Goal: Task Accomplishment & Management: Manage account settings

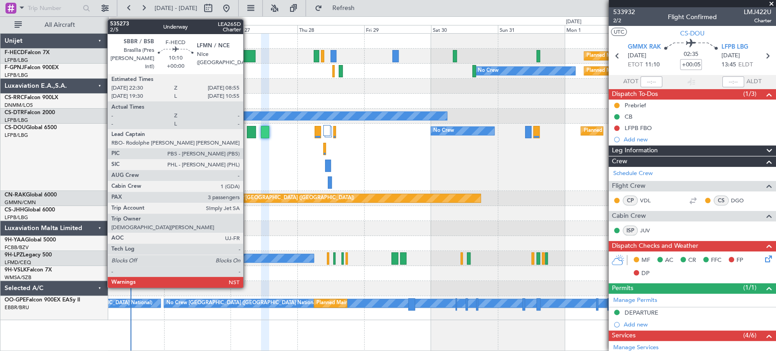
click at [247, 57] on div at bounding box center [240, 56] width 29 height 12
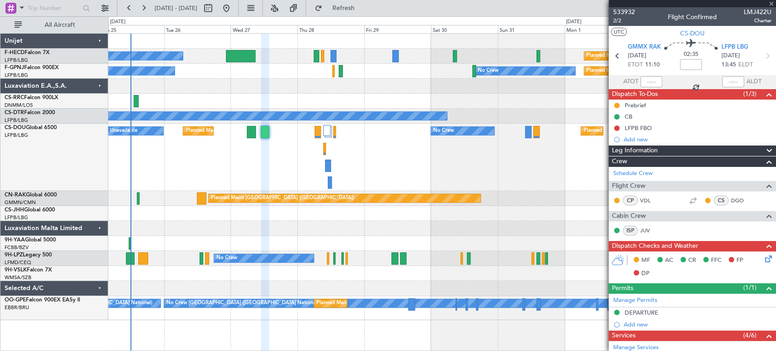
type input "3"
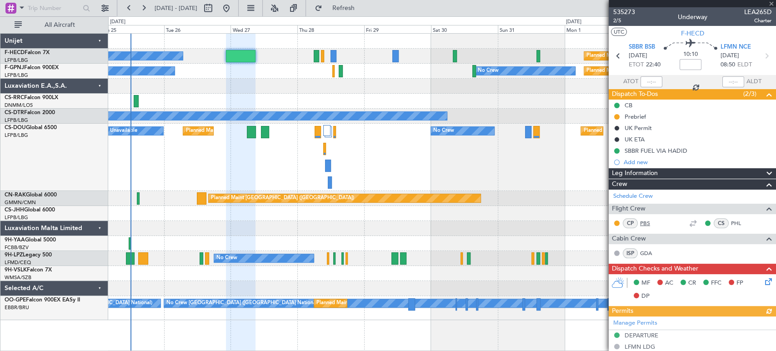
click at [641, 221] on link "PBS" at bounding box center [650, 223] width 20 height 8
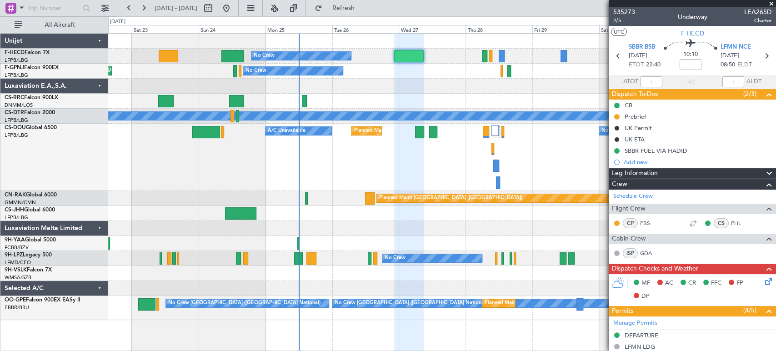
click at [367, 91] on div "Planned Maint [GEOGRAPHIC_DATA] ([GEOGRAPHIC_DATA]) No Crew Planned Maint [GEOG…" at bounding box center [441, 177] width 667 height 286
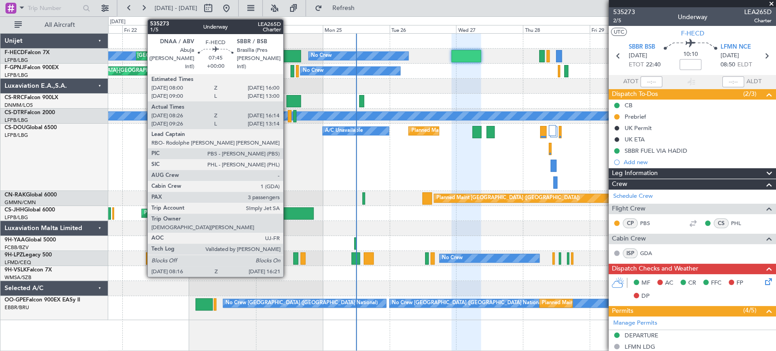
click at [287, 54] on div at bounding box center [290, 56] width 23 height 12
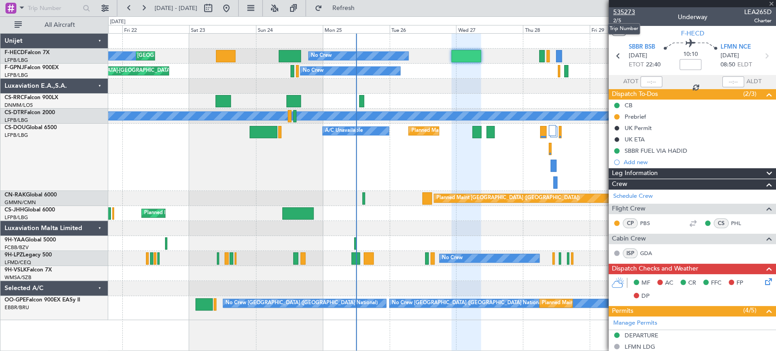
type input "08:36"
type input "16:09"
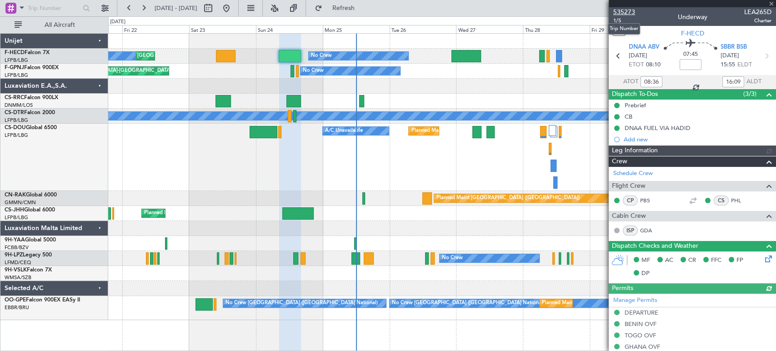
click at [623, 12] on span "535273" at bounding box center [624, 12] width 22 height 10
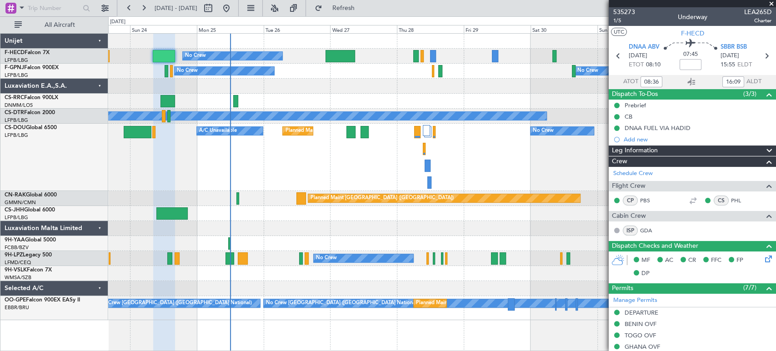
click at [303, 170] on div "No Crew Planned Maint [GEOGRAPHIC_DATA] ([GEOGRAPHIC_DATA]) A/C Unavailable Pla…" at bounding box center [441, 157] width 667 height 67
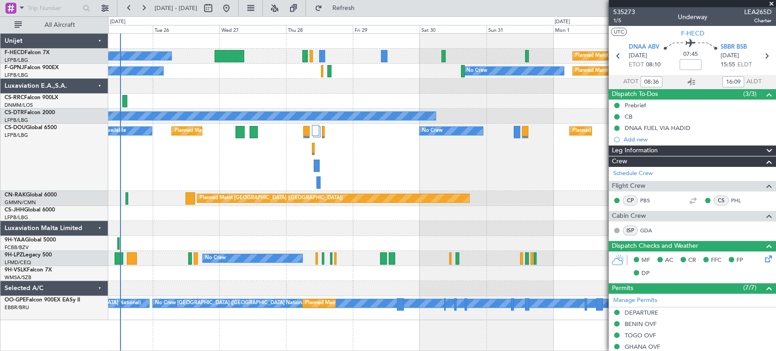
click at [193, 112] on div "No Crew" at bounding box center [441, 116] width 667 height 15
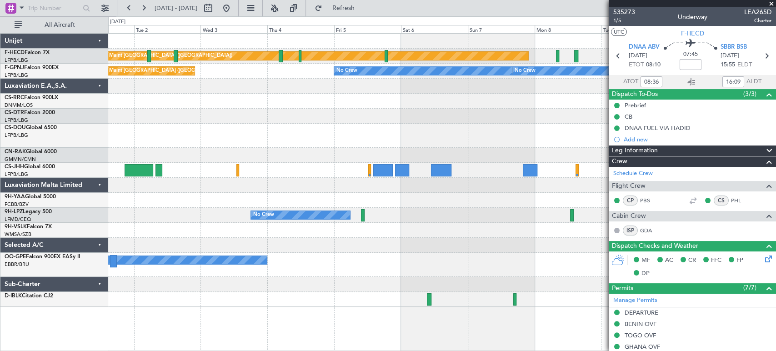
click at [257, 82] on div "Planned Maint [GEOGRAPHIC_DATA] ([GEOGRAPHIC_DATA]) Planned Maint [GEOGRAPHIC_D…" at bounding box center [441, 170] width 667 height 273
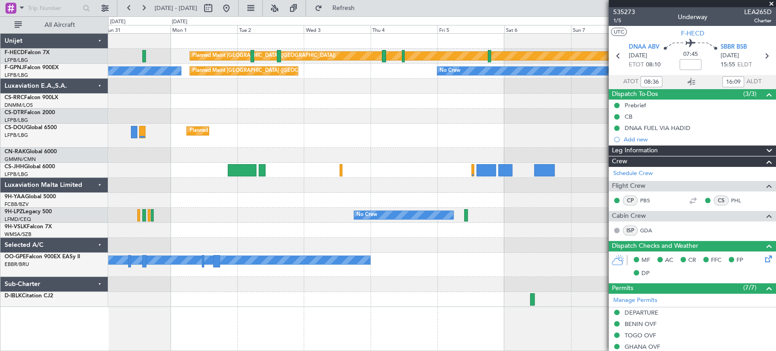
click at [509, 107] on div "Planned Maint [GEOGRAPHIC_DATA] ([GEOGRAPHIC_DATA]) No Crew No Crew Planned Mai…" at bounding box center [441, 170] width 667 height 273
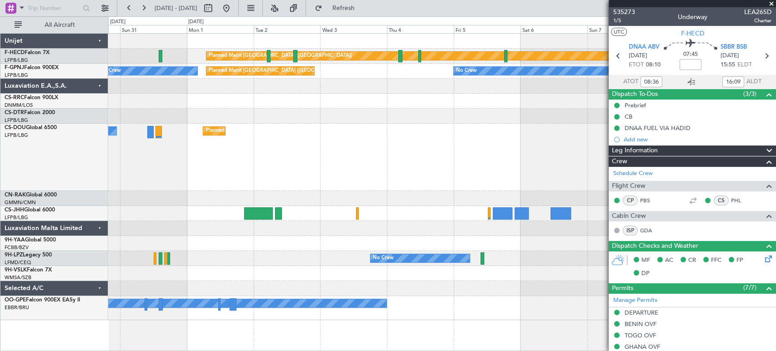
click at [293, 79] on div "Planned Maint [GEOGRAPHIC_DATA] ([GEOGRAPHIC_DATA]) Planned Maint [GEOGRAPHIC_D…" at bounding box center [441, 177] width 667 height 286
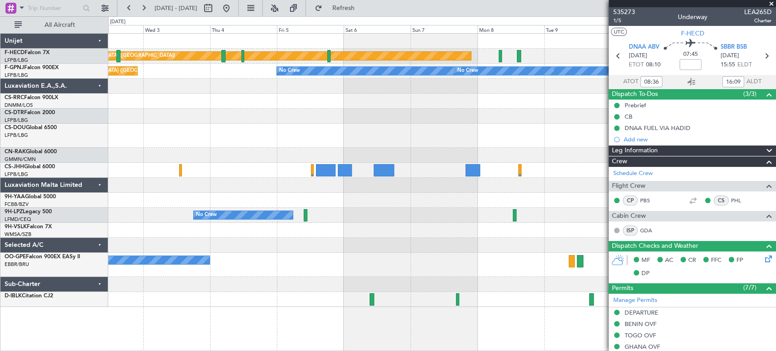
click at [275, 76] on div "Planned Maint [GEOGRAPHIC_DATA] ([GEOGRAPHIC_DATA]) No Crew No Crew No Crew No …" at bounding box center [441, 71] width 667 height 15
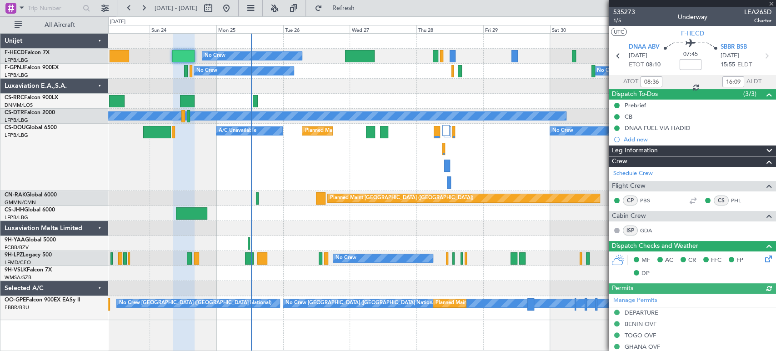
click at [288, 106] on div "Planned Maint [GEOGRAPHIC_DATA] ([GEOGRAPHIC_DATA])" at bounding box center [441, 101] width 667 height 15
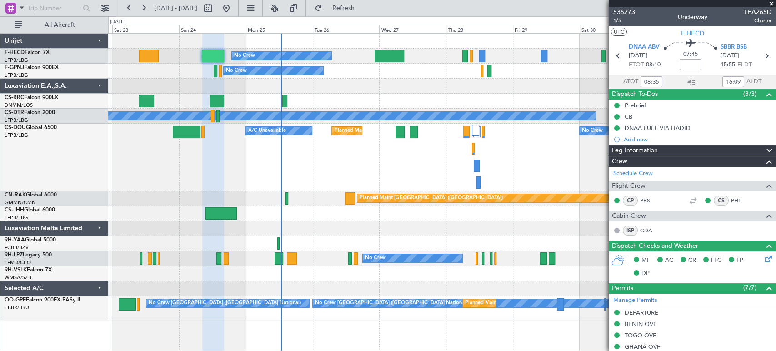
click at [327, 83] on div "Planned Maint [GEOGRAPHIC_DATA] ([GEOGRAPHIC_DATA]) No Crew Planned Maint [GEOG…" at bounding box center [441, 177] width 667 height 286
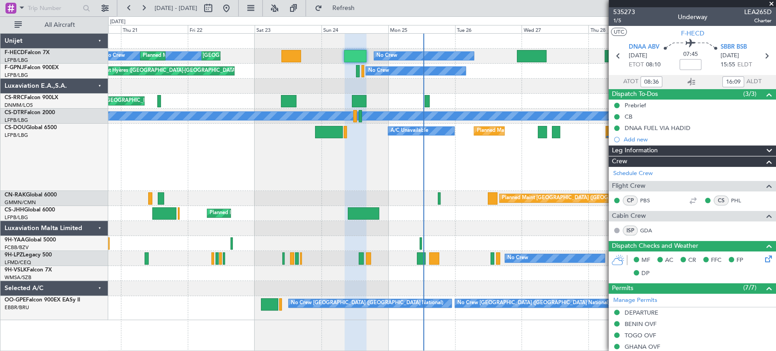
click at [387, 108] on div "No Crew Planned Maint [GEOGRAPHIC_DATA] ([GEOGRAPHIC_DATA]) No Crew Planned Mai…" at bounding box center [441, 177] width 667 height 286
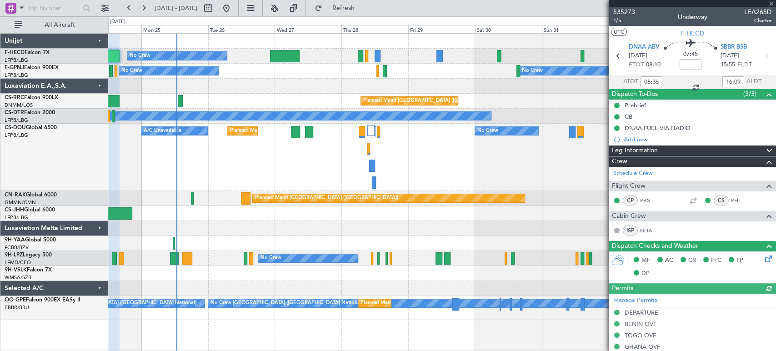
click at [139, 96] on div "No Crew Planned Maint [GEOGRAPHIC_DATA] ([GEOGRAPHIC_DATA]) Planned Maint [GEOG…" at bounding box center [441, 177] width 667 height 286
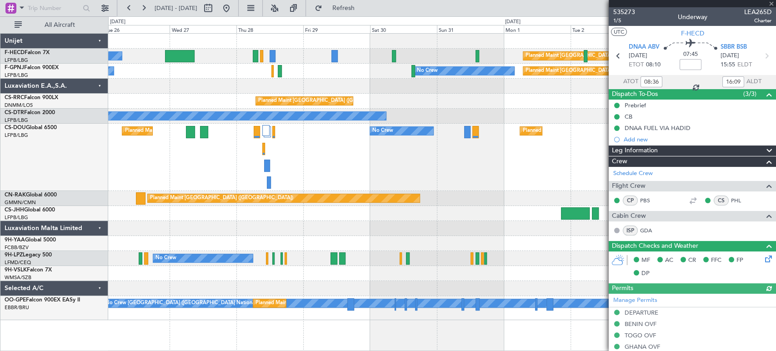
click at [176, 89] on div "No Crew Planned Maint [GEOGRAPHIC_DATA] ([GEOGRAPHIC_DATA]) No Crew No Crew Pla…" at bounding box center [441, 177] width 667 height 286
click at [560, 141] on div "Planned Maint [GEOGRAPHIC_DATA] ([GEOGRAPHIC_DATA]) No Crew Planned Maint [GEOG…" at bounding box center [441, 157] width 667 height 67
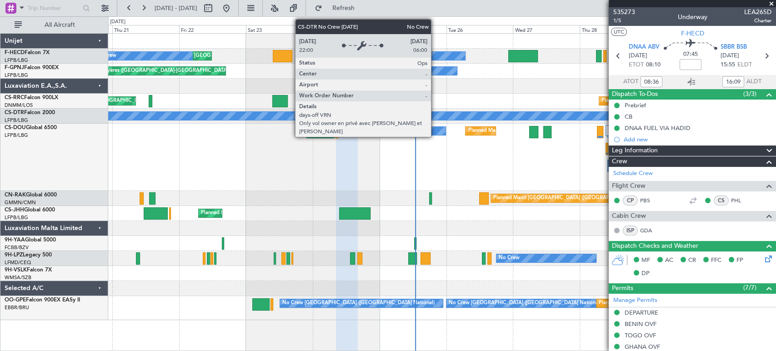
click at [287, 95] on div "No Crew Planned Maint [GEOGRAPHIC_DATA] ([GEOGRAPHIC_DATA]) Planned Maint [GEOG…" at bounding box center [441, 177] width 667 height 286
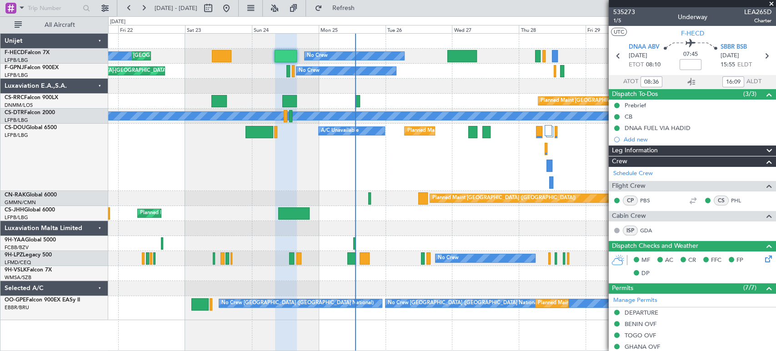
click at [237, 75] on div "No Crew Planned Maint [GEOGRAPHIC_DATA] ([GEOGRAPHIC_DATA]) No Crew Planned Mai…" at bounding box center [441, 177] width 667 height 286
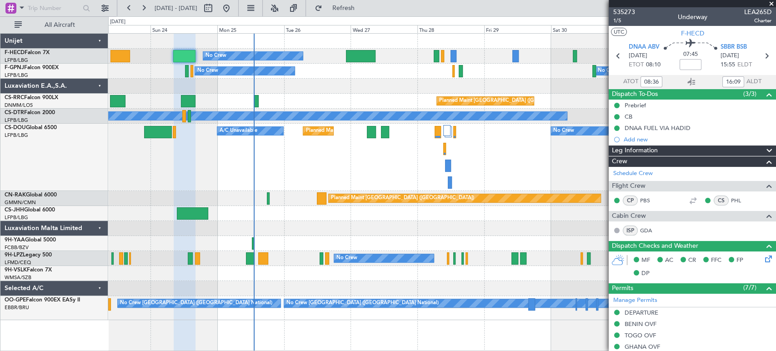
click at [100, 136] on div "No Crew Planned Maint [GEOGRAPHIC_DATA] ([GEOGRAPHIC_DATA]) Planned Maint [GEOG…" at bounding box center [388, 183] width 776 height 335
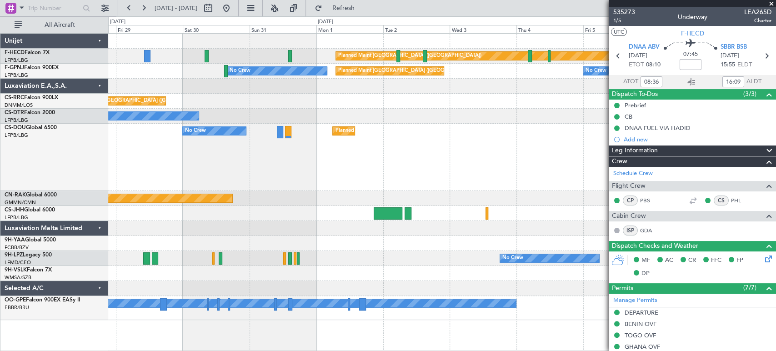
click at [185, 135] on div "No Crew Planned Maint [GEOGRAPHIC_DATA] ([GEOGRAPHIC_DATA]) Planned Maint [GEOG…" at bounding box center [441, 157] width 667 height 67
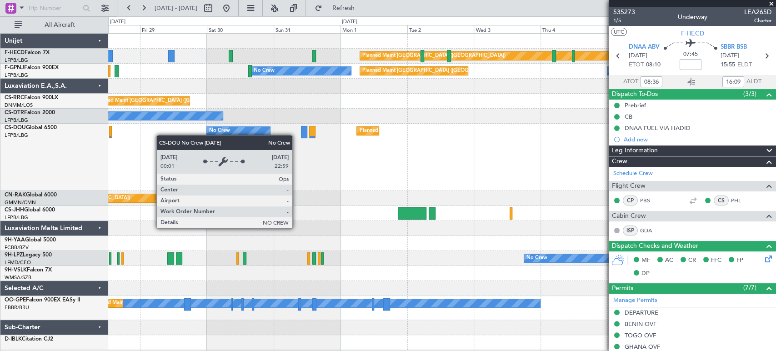
click at [305, 140] on div "No Crew Planned Maint [GEOGRAPHIC_DATA] ([GEOGRAPHIC_DATA]) Planned Maint [GEOG…" at bounding box center [441, 157] width 667 height 67
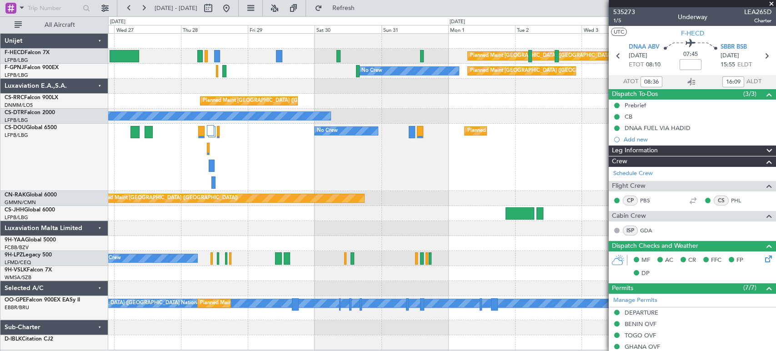
click at [364, 135] on div "No Crew Planned Maint [GEOGRAPHIC_DATA] ([GEOGRAPHIC_DATA]) Planned Maint [GEOG…" at bounding box center [441, 157] width 667 height 67
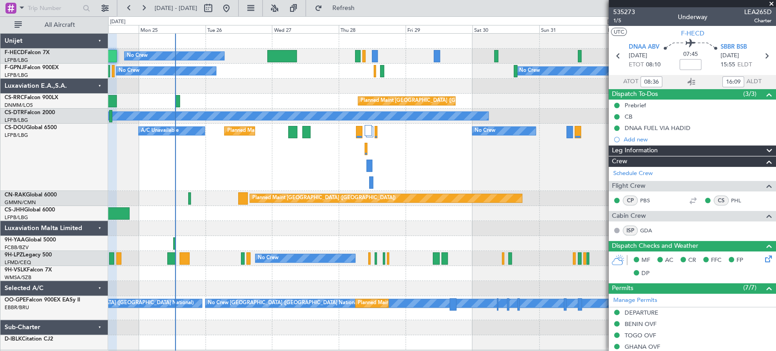
click at [366, 160] on div "No Crew Planned Maint [GEOGRAPHIC_DATA] ([GEOGRAPHIC_DATA]) Planned Maint [GEOG…" at bounding box center [441, 157] width 667 height 67
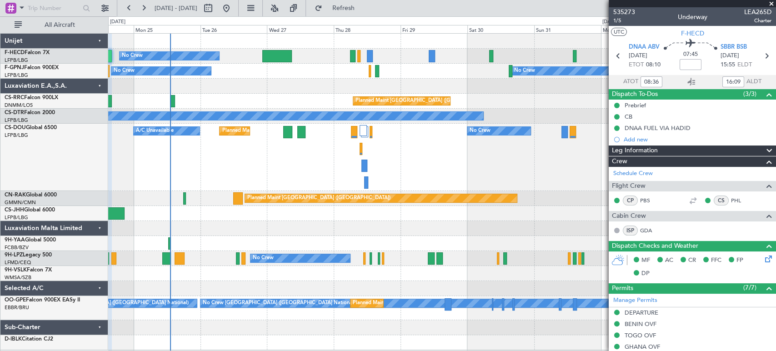
click at [185, 186] on div "No Crew Planned Maint [GEOGRAPHIC_DATA] ([GEOGRAPHIC_DATA]) Planned Maint [GEOG…" at bounding box center [441, 157] width 667 height 67
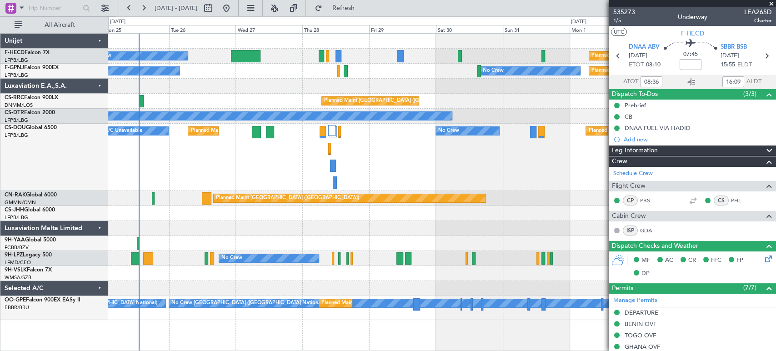
click at [313, 222] on div at bounding box center [441, 228] width 667 height 15
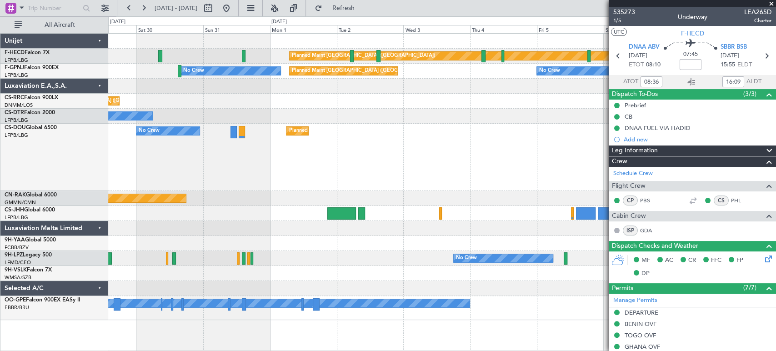
click at [72, 215] on div "Planned Maint [GEOGRAPHIC_DATA] ([GEOGRAPHIC_DATA]) No Crew Planned Maint [GEOG…" at bounding box center [388, 183] width 776 height 335
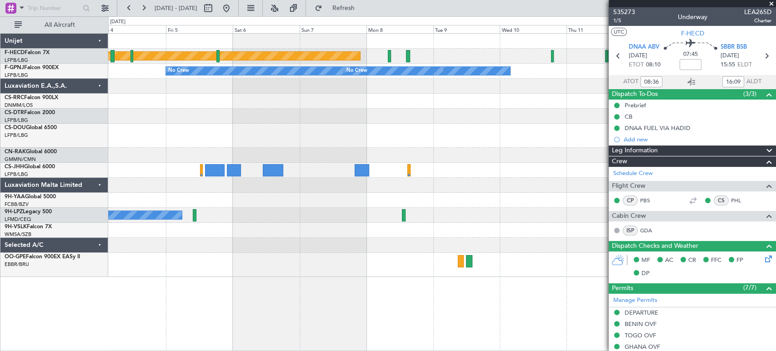
click at [214, 232] on div at bounding box center [441, 230] width 667 height 15
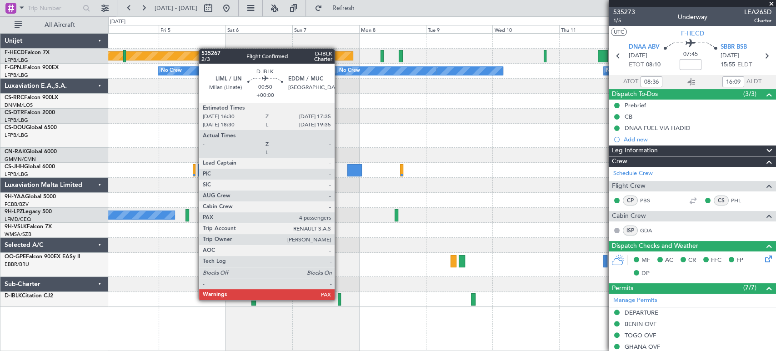
click at [339, 299] on div at bounding box center [339, 299] width 3 height 12
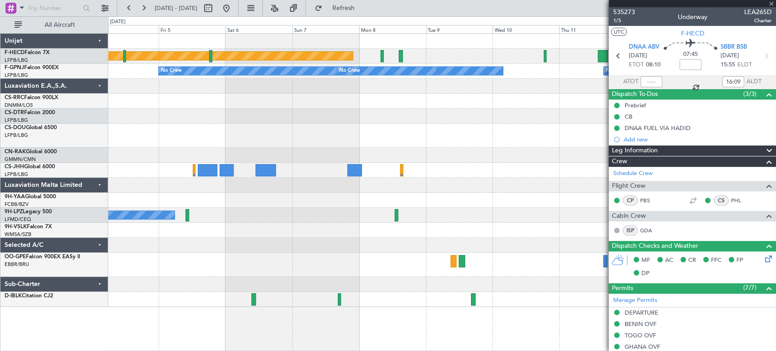
type input "4"
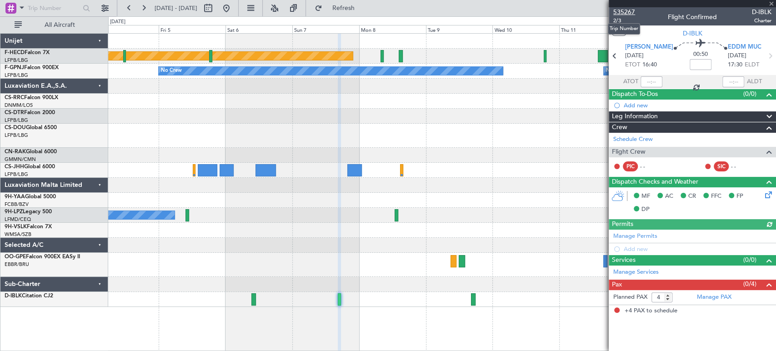
click at [622, 11] on span "535267" at bounding box center [624, 12] width 22 height 10
type input "-00:05"
